Goal: Navigation & Orientation: Find specific page/section

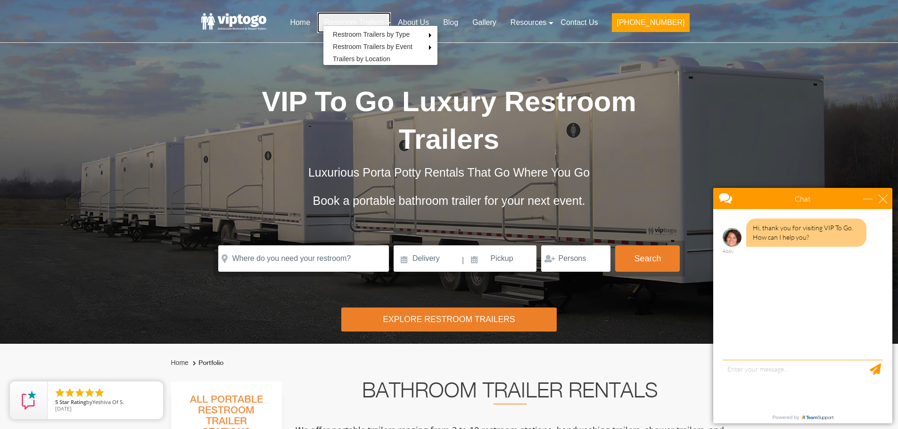
click at [391, 23] on link "Restroom Trailers" at bounding box center [354, 22] width 74 height 21
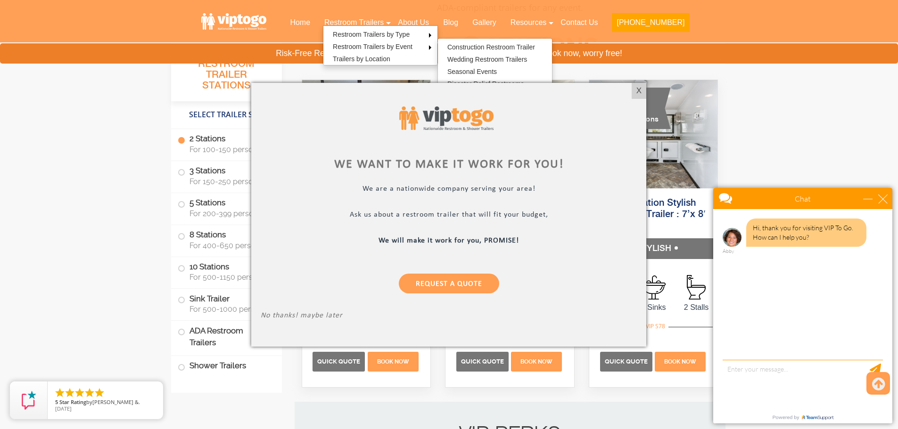
scroll to position [424, 0]
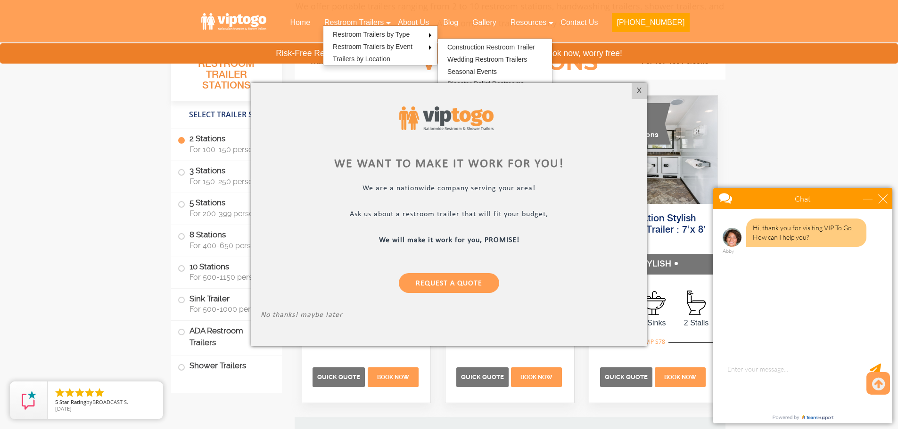
click at [631, 88] on div "We want to make it work for you! We are a nationwide company serving your area!…" at bounding box center [448, 215] width 395 height 264
